Goal: Task Accomplishment & Management: Manage account settings

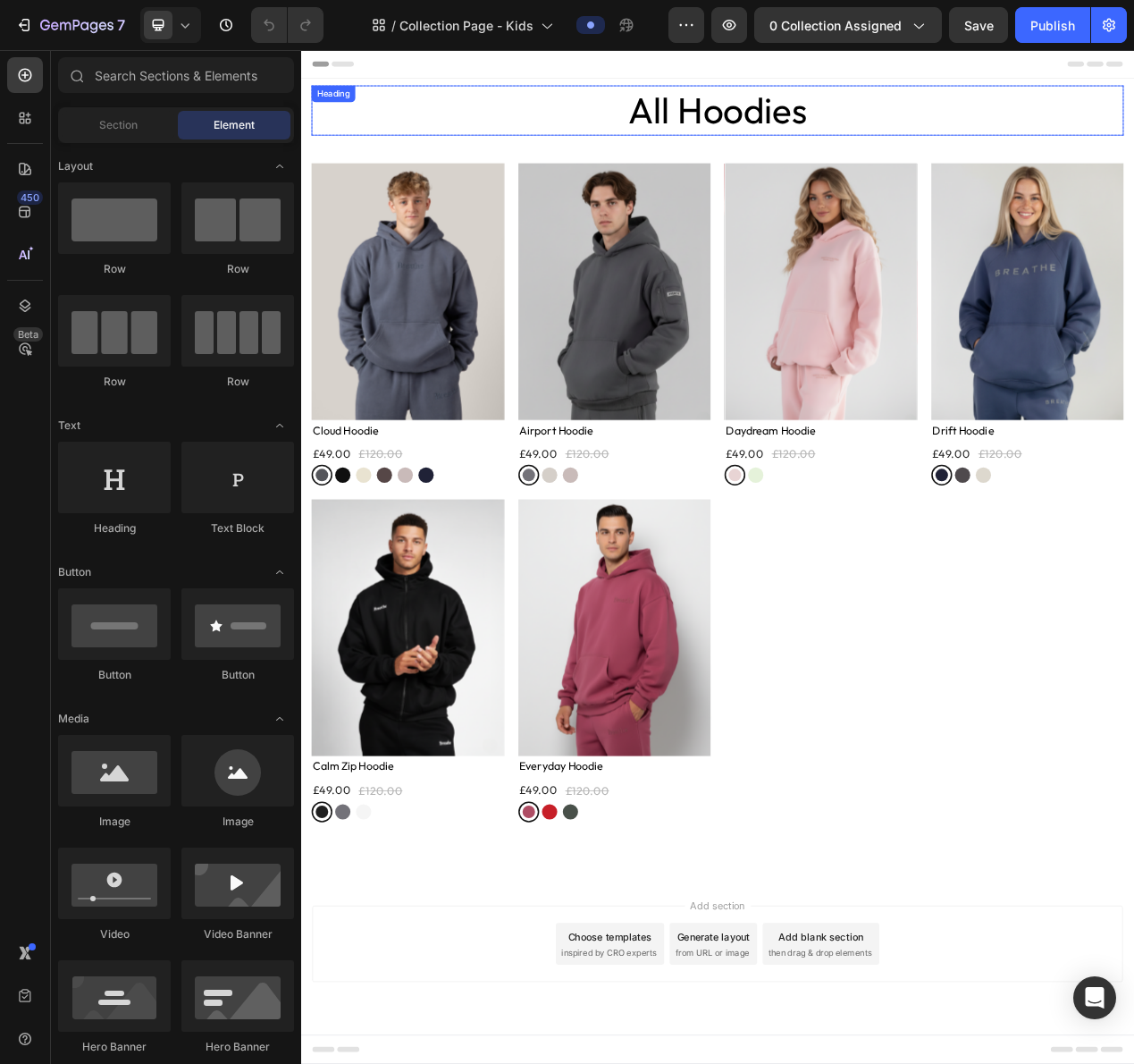
click at [1010, 136] on h2 "All Hoodies" at bounding box center [837, 128] width 1045 height 65
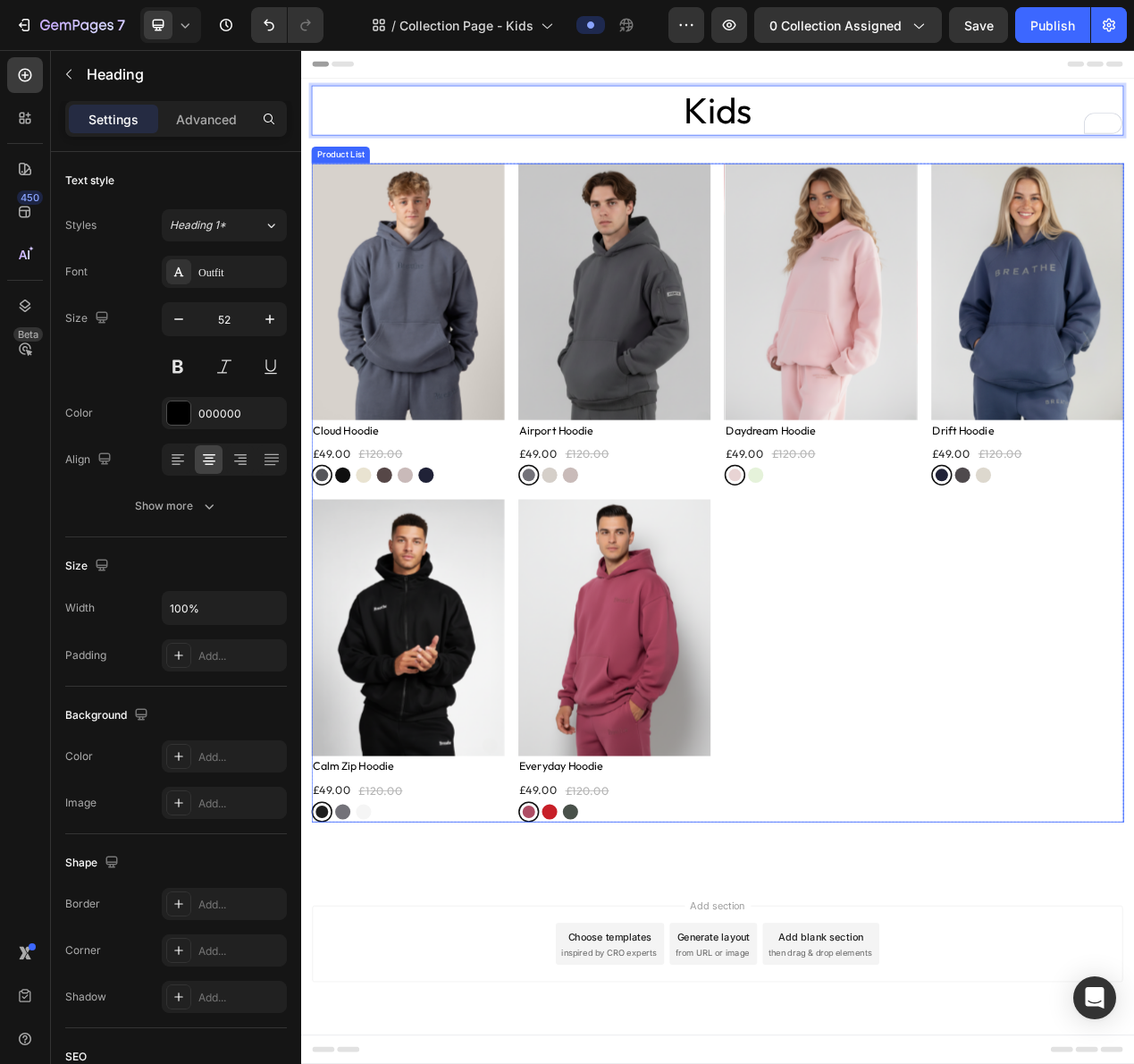
click at [1012, 737] on div "Product Images Row Cloud Hoodie Product Title £49.00 Product Price Product Pric…" at bounding box center [837, 620] width 1045 height 849
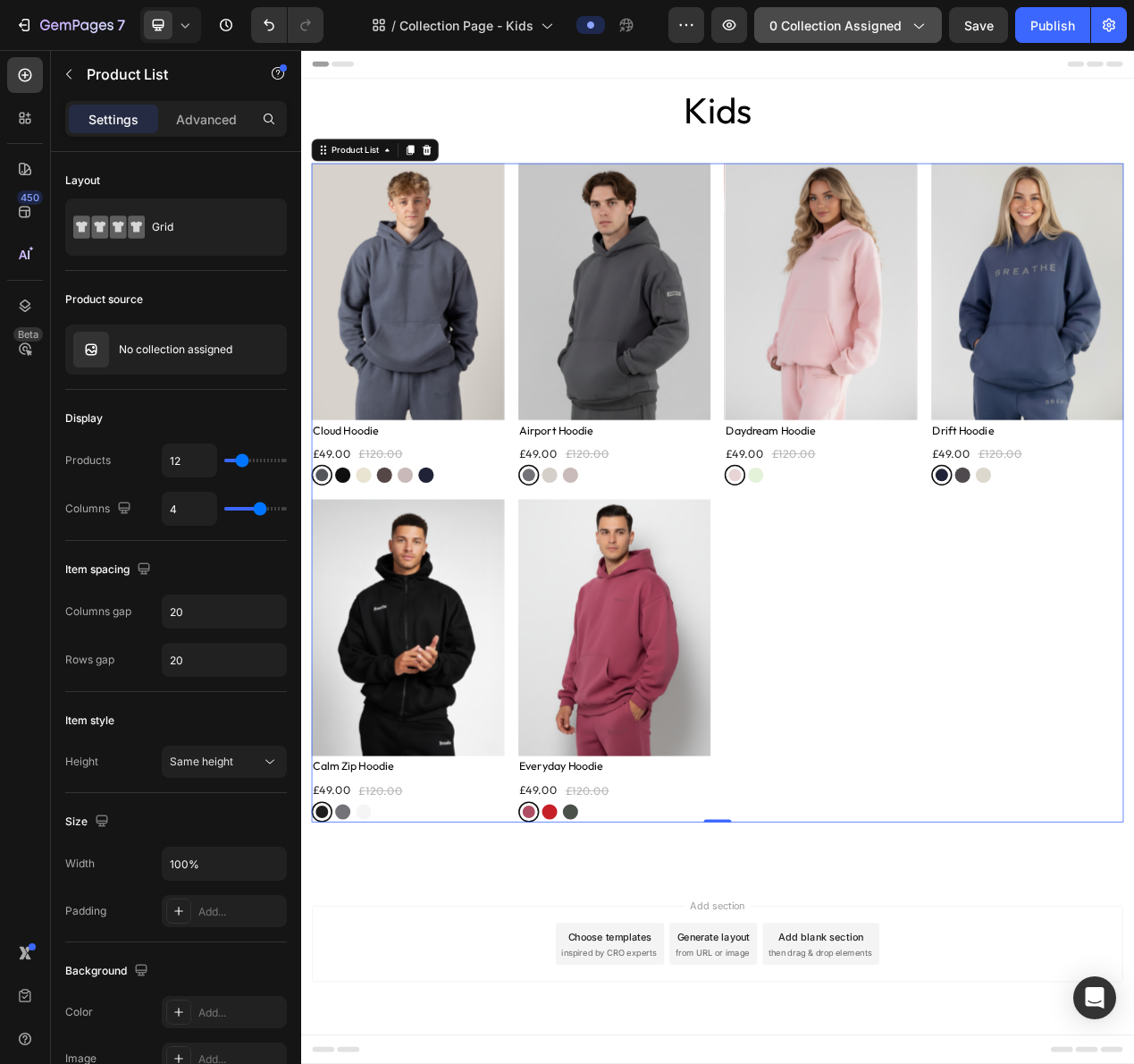
click at [835, 35] on button "0 collection assigned" at bounding box center [848, 25] width 187 height 36
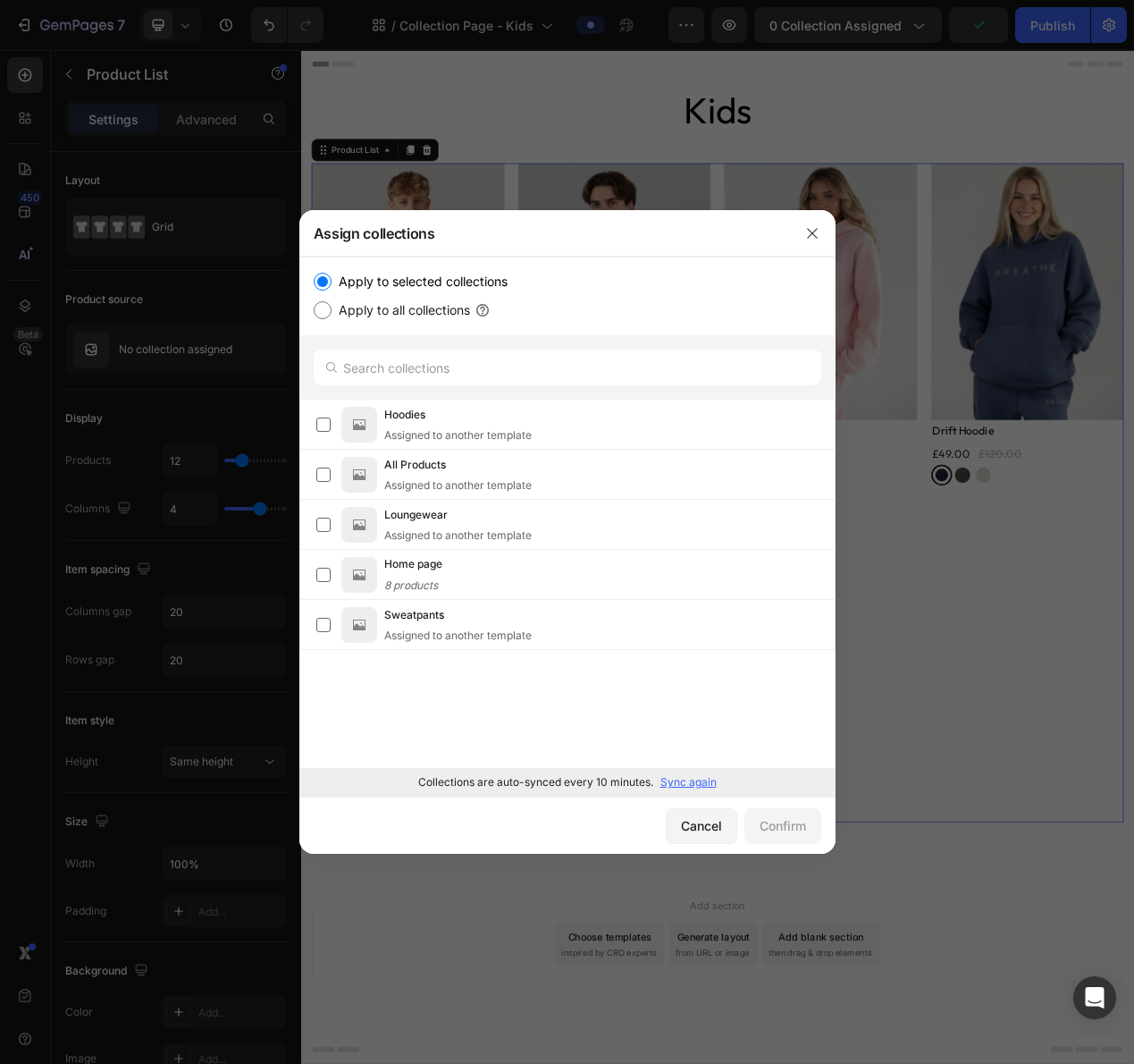
click at [698, 776] on p "Sync again" at bounding box center [688, 782] width 56 height 16
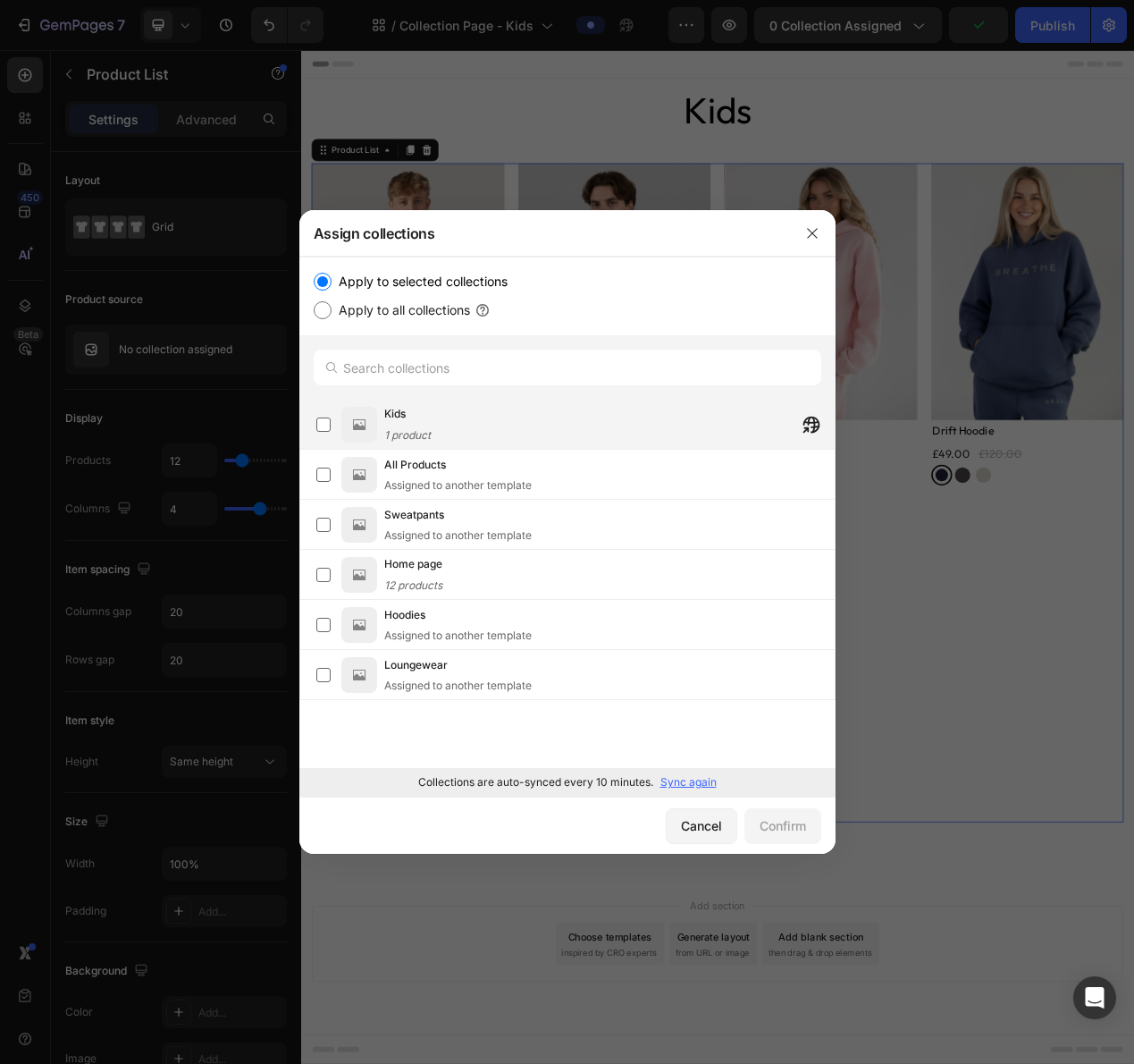
click at [461, 422] on div "Kids 1 product" at bounding box center [610, 424] width 450 height 40
click at [780, 826] on div "Confirm" at bounding box center [782, 825] width 46 height 18
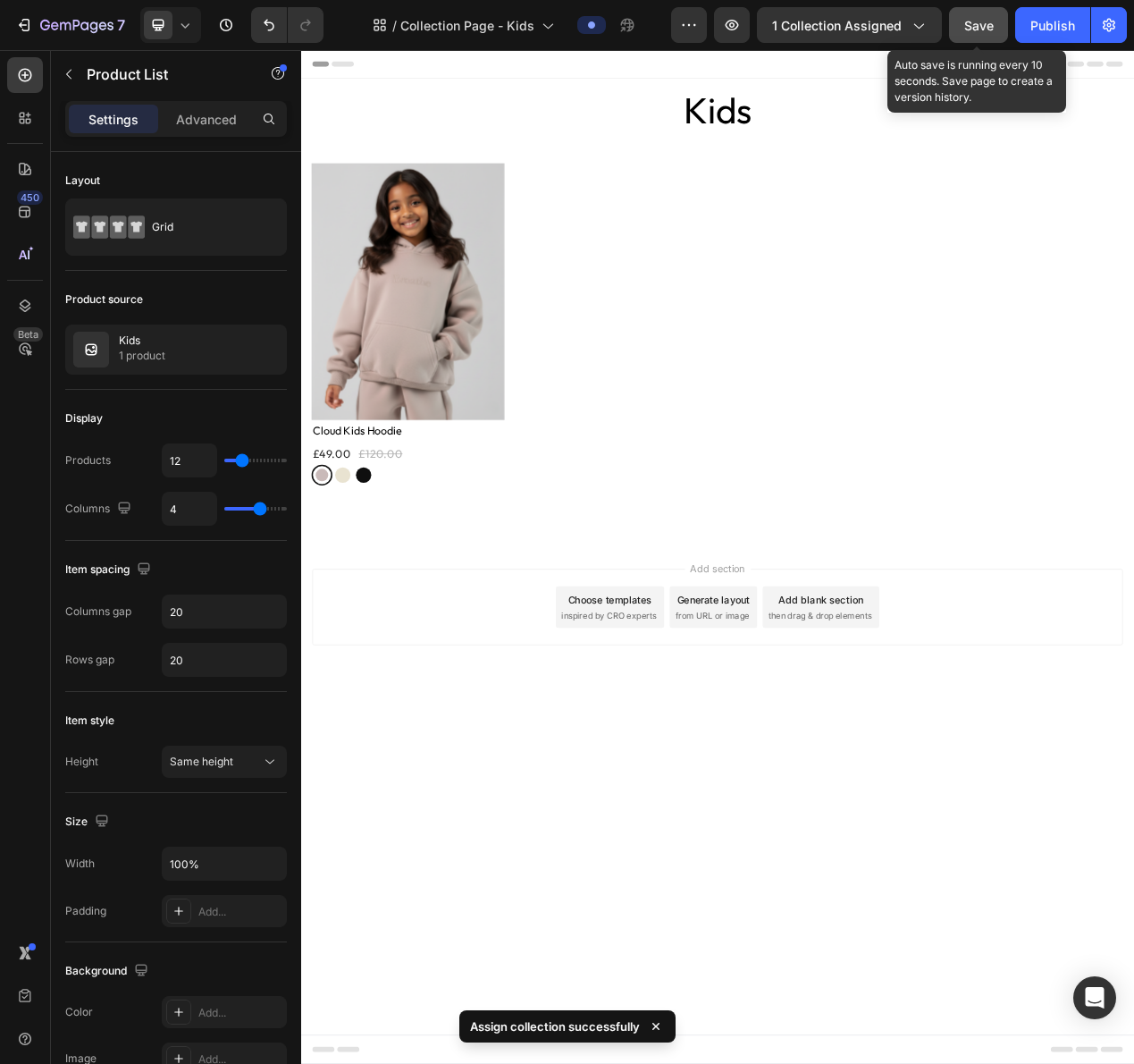
drag, startPoint x: 976, startPoint y: 17, endPoint x: 1001, endPoint y: 17, distance: 25.0
click at [976, 18] on span "Save" at bounding box center [979, 25] width 30 height 15
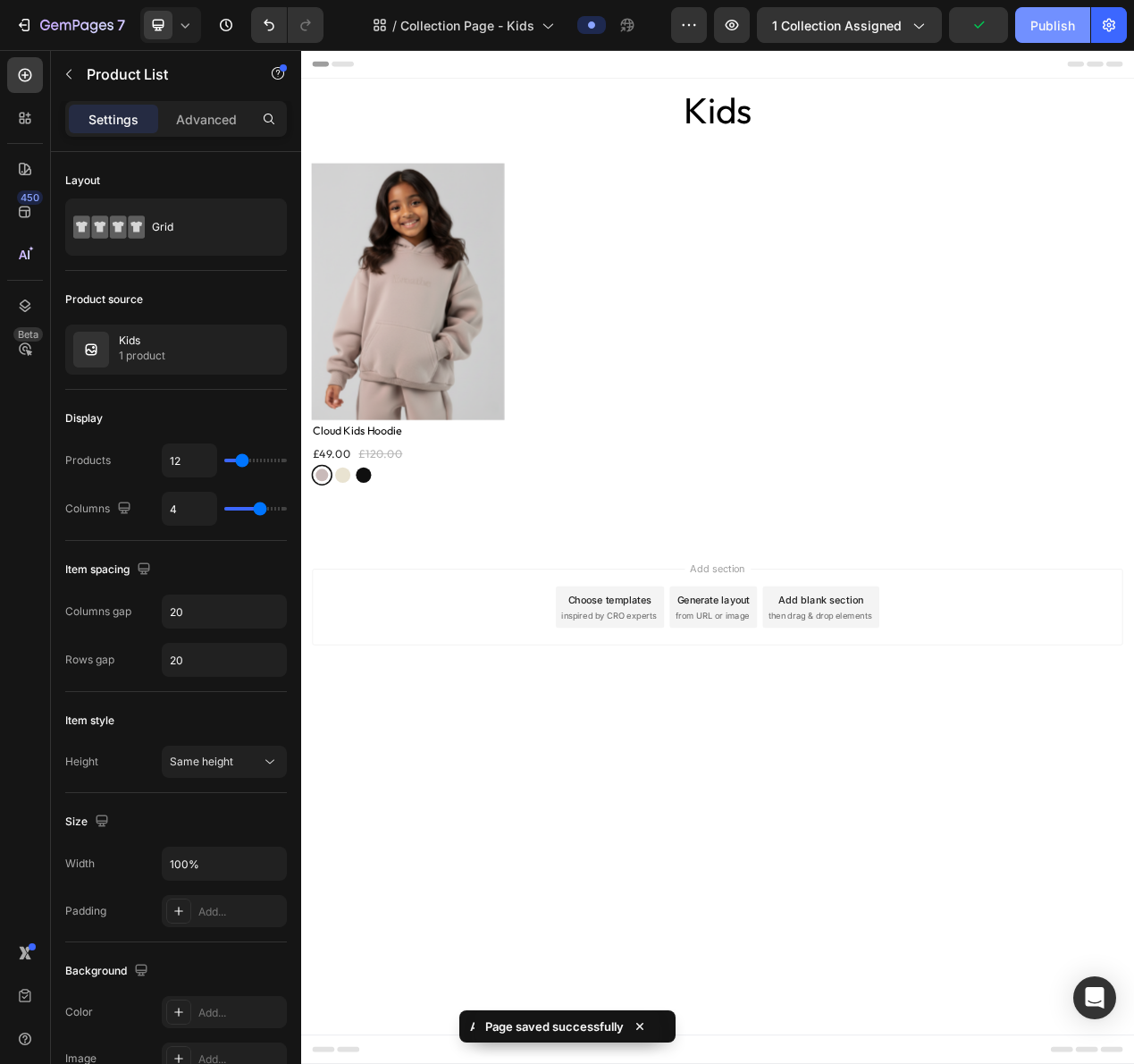
click at [1062, 27] on div "Publish" at bounding box center [1053, 25] width 44 height 18
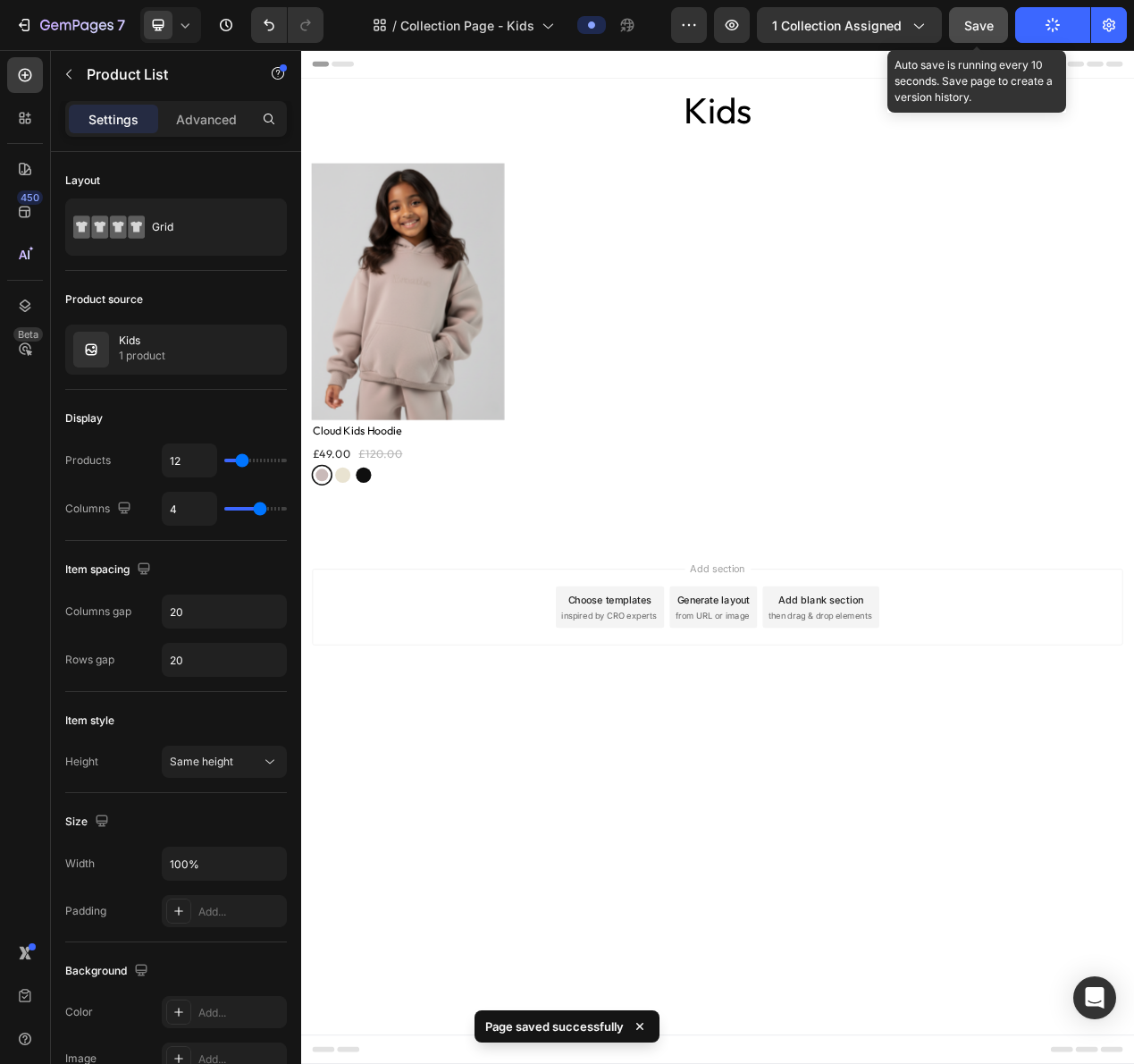
click at [973, 34] on button "Save" at bounding box center [979, 25] width 59 height 36
click at [993, 36] on button "Save" at bounding box center [979, 25] width 59 height 36
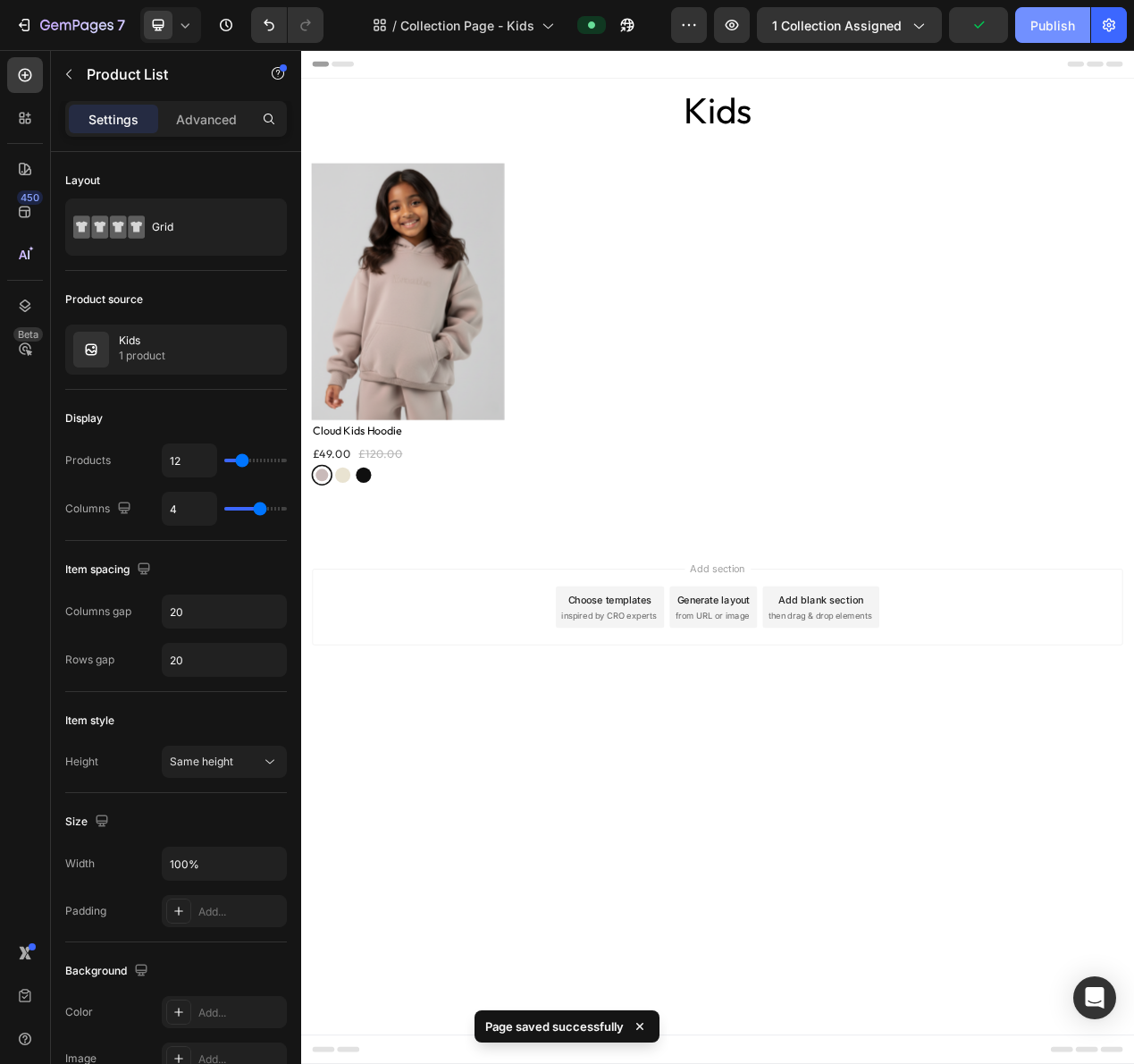
click at [1037, 28] on div "Publish" at bounding box center [1053, 25] width 44 height 18
